Goal: Find specific page/section: Find specific page/section

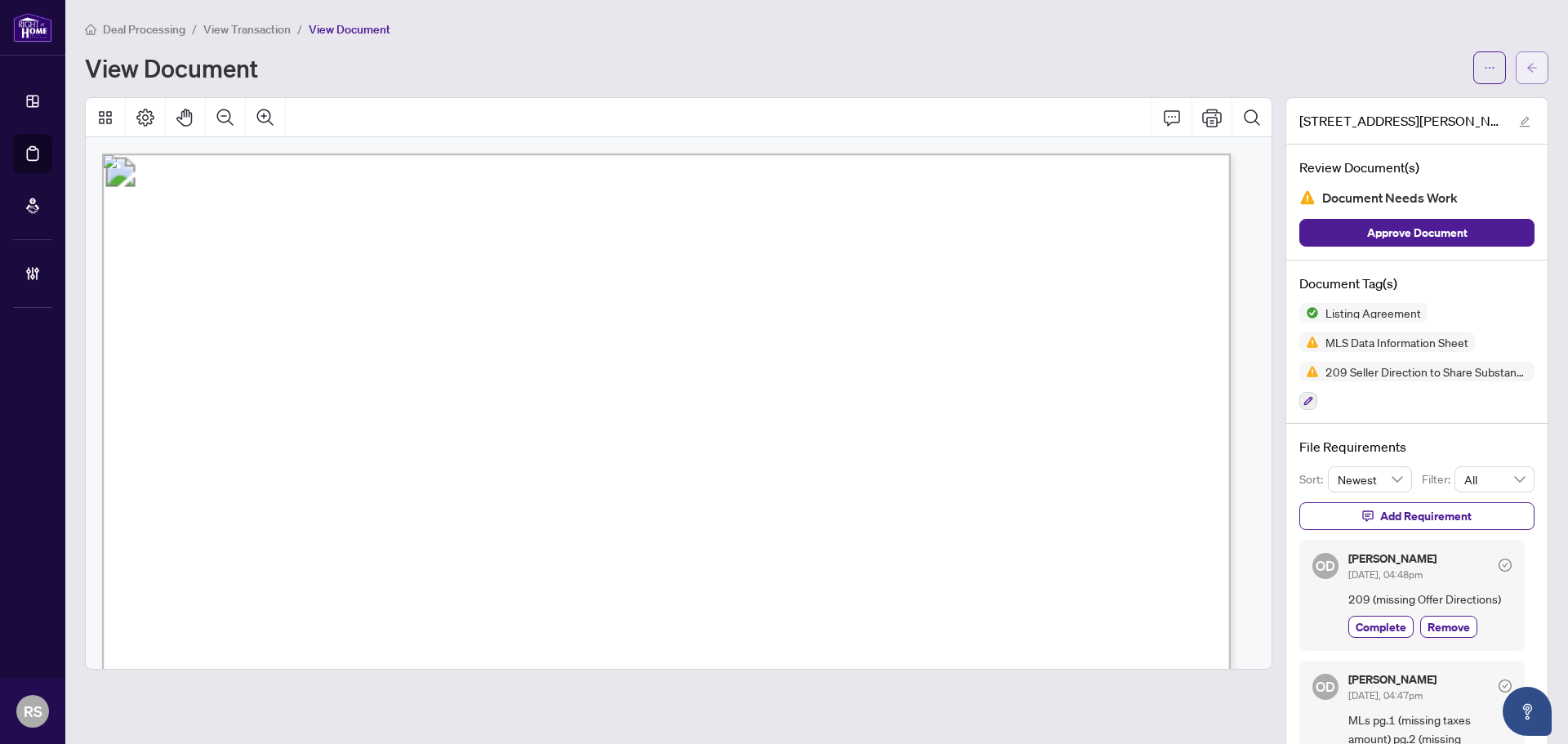
click at [1527, 65] on icon "arrow-left" at bounding box center [1533, 68] width 12 height 12
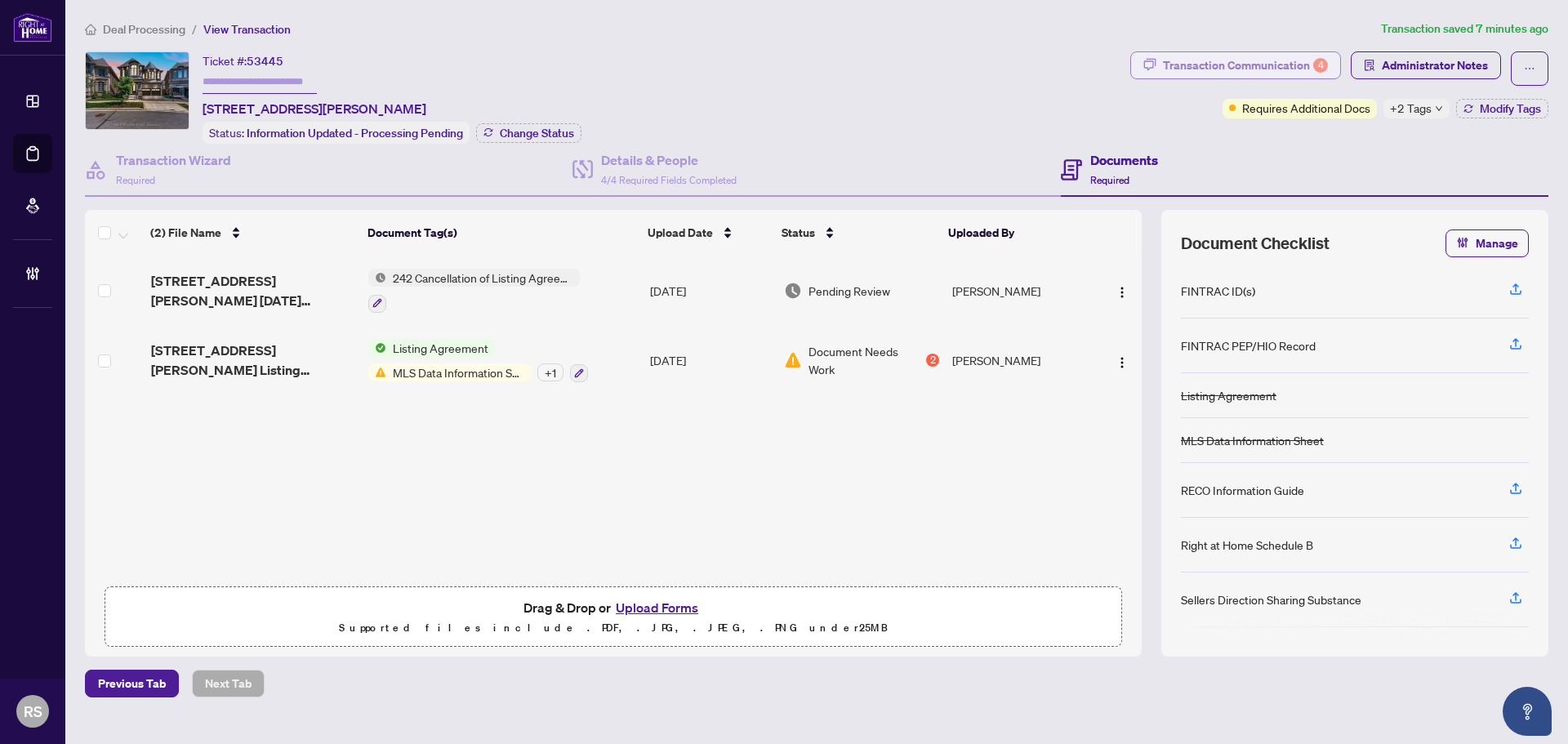
click at [1274, 59] on div "Transaction Communication 4" at bounding box center [1245, 65] width 165 height 27
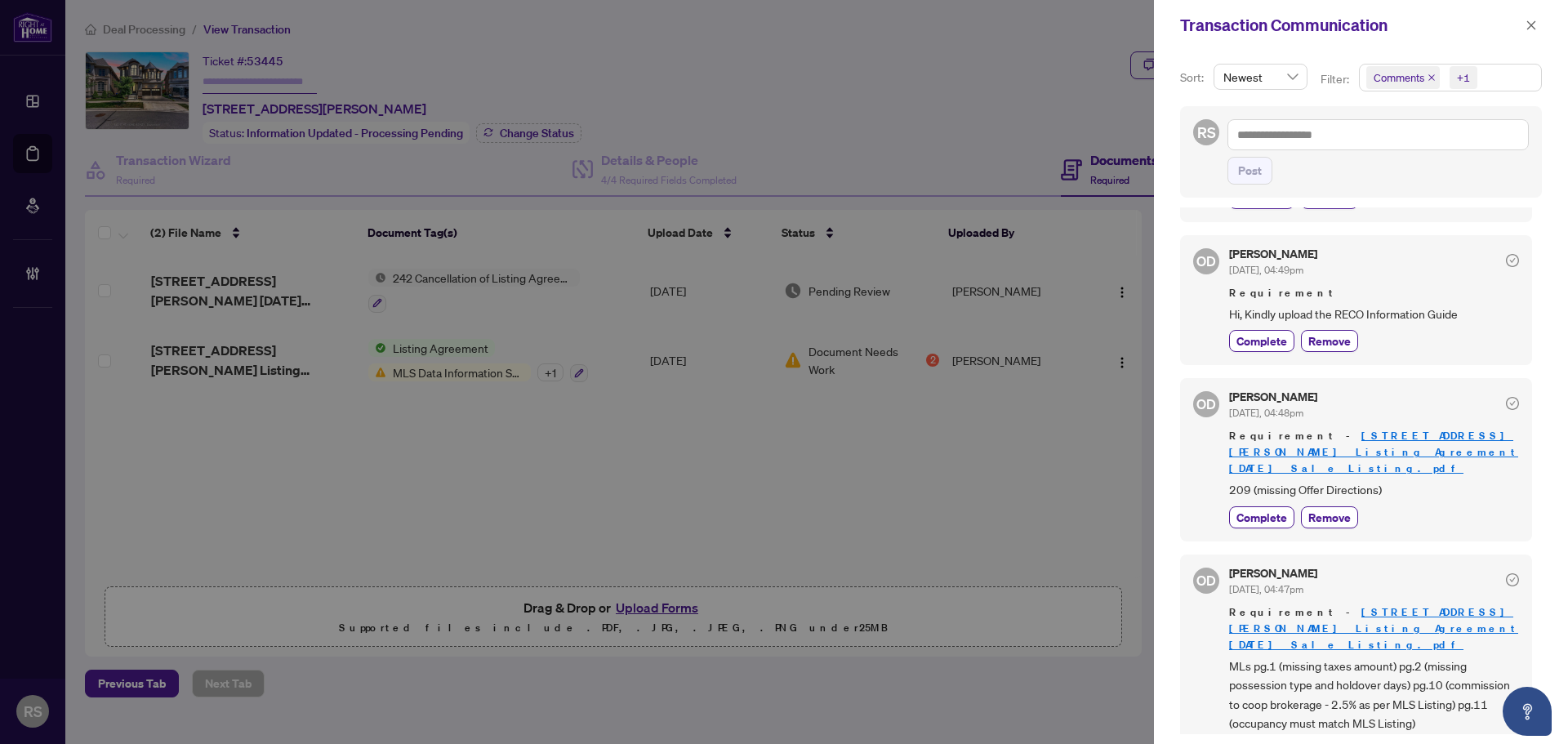
scroll to position [133, 0]
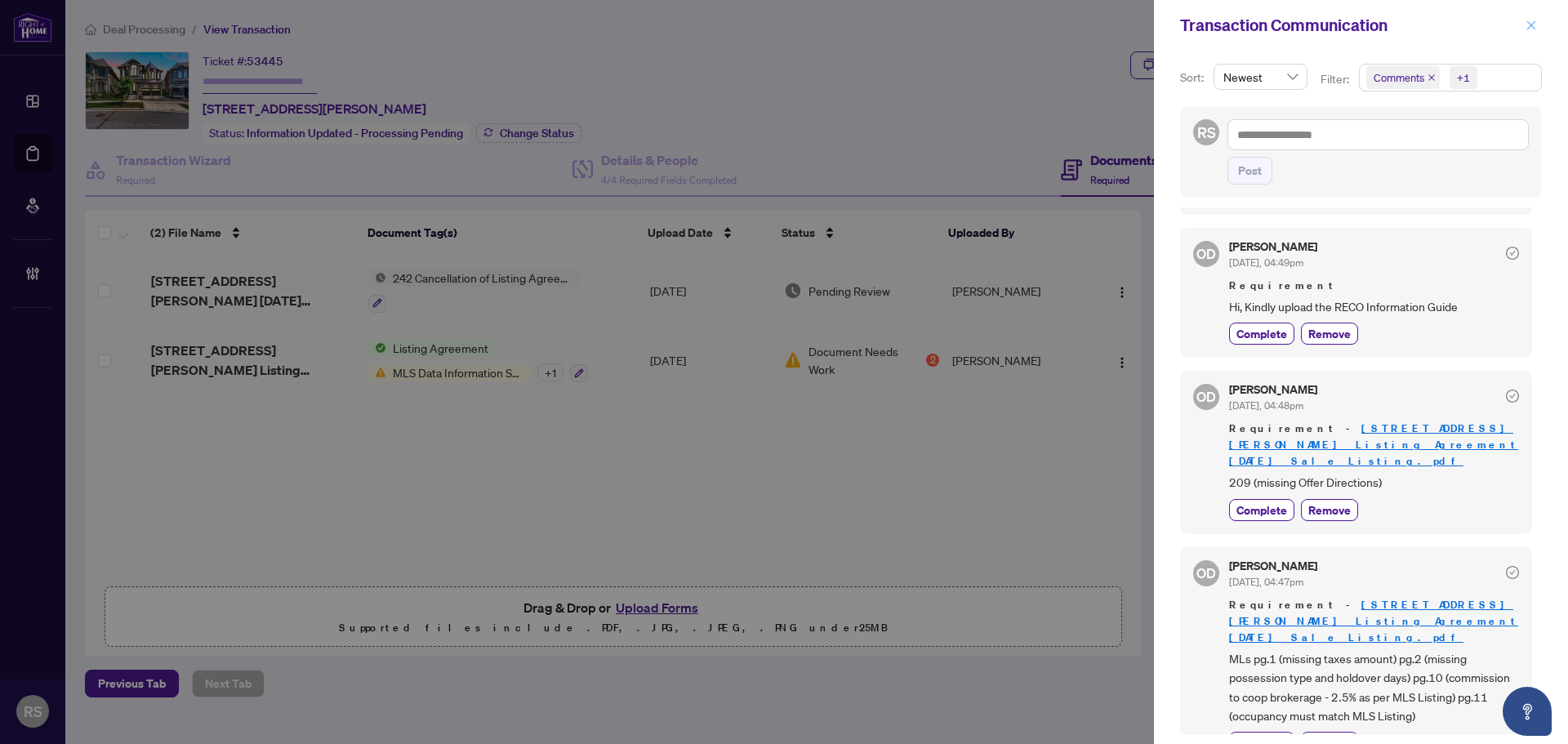
click at [1536, 23] on icon "close" at bounding box center [1532, 26] width 12 height 12
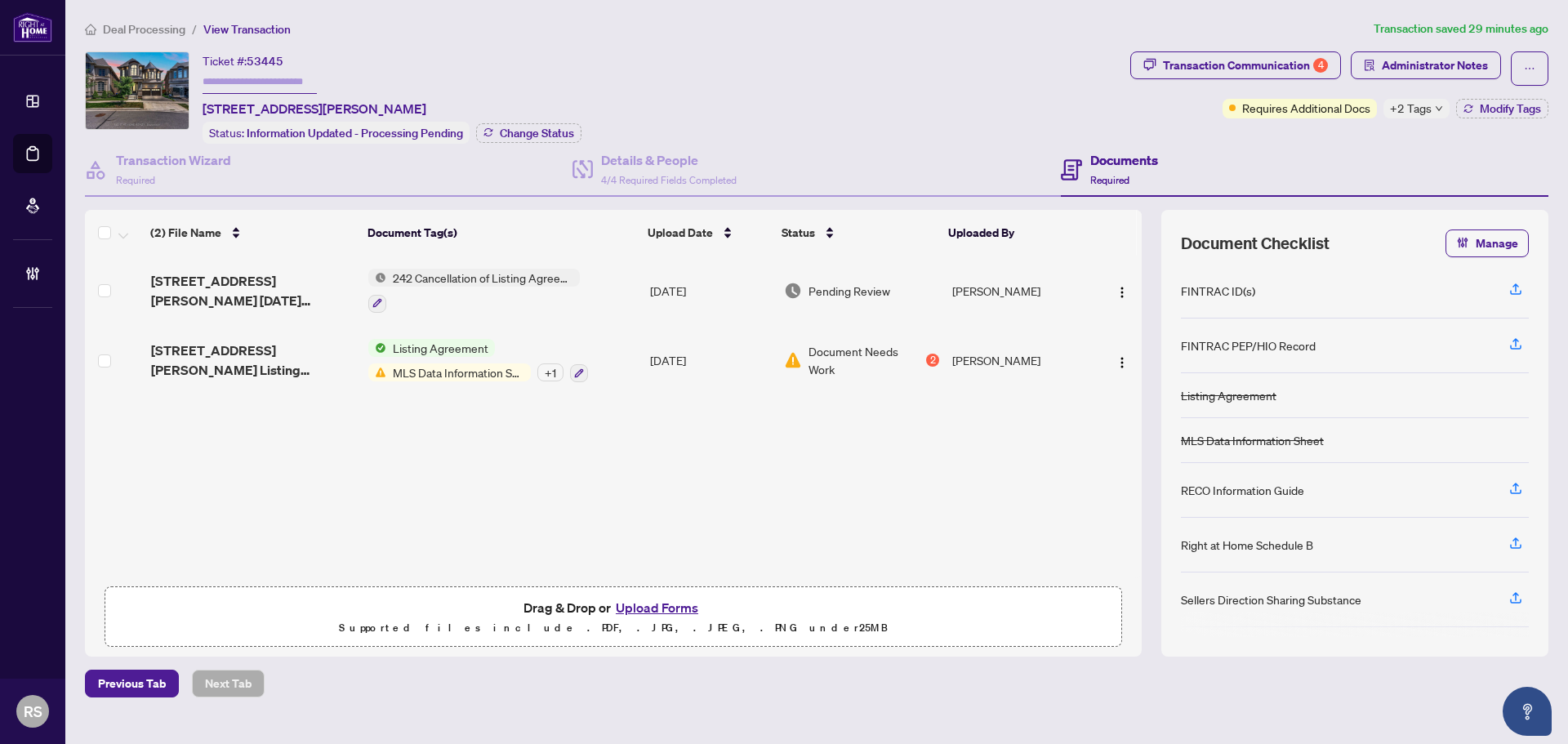
click at [1513, 155] on div "Documents Required" at bounding box center [1304, 170] width 488 height 53
click at [150, 28] on span "Deal Processing" at bounding box center [144, 29] width 83 height 15
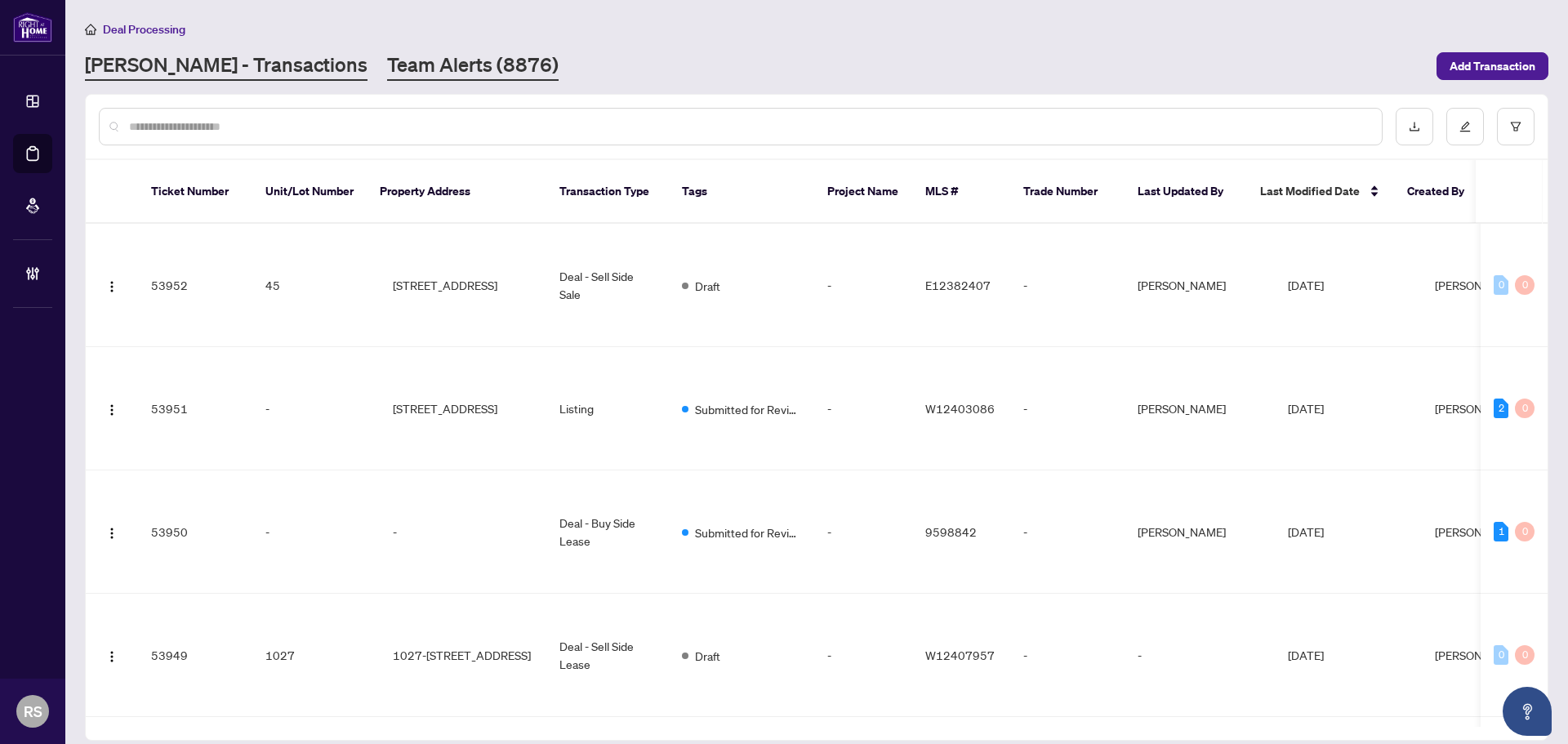
click at [387, 65] on link "Team Alerts (8876)" at bounding box center [473, 66] width 171 height 30
